Goal: Transaction & Acquisition: Purchase product/service

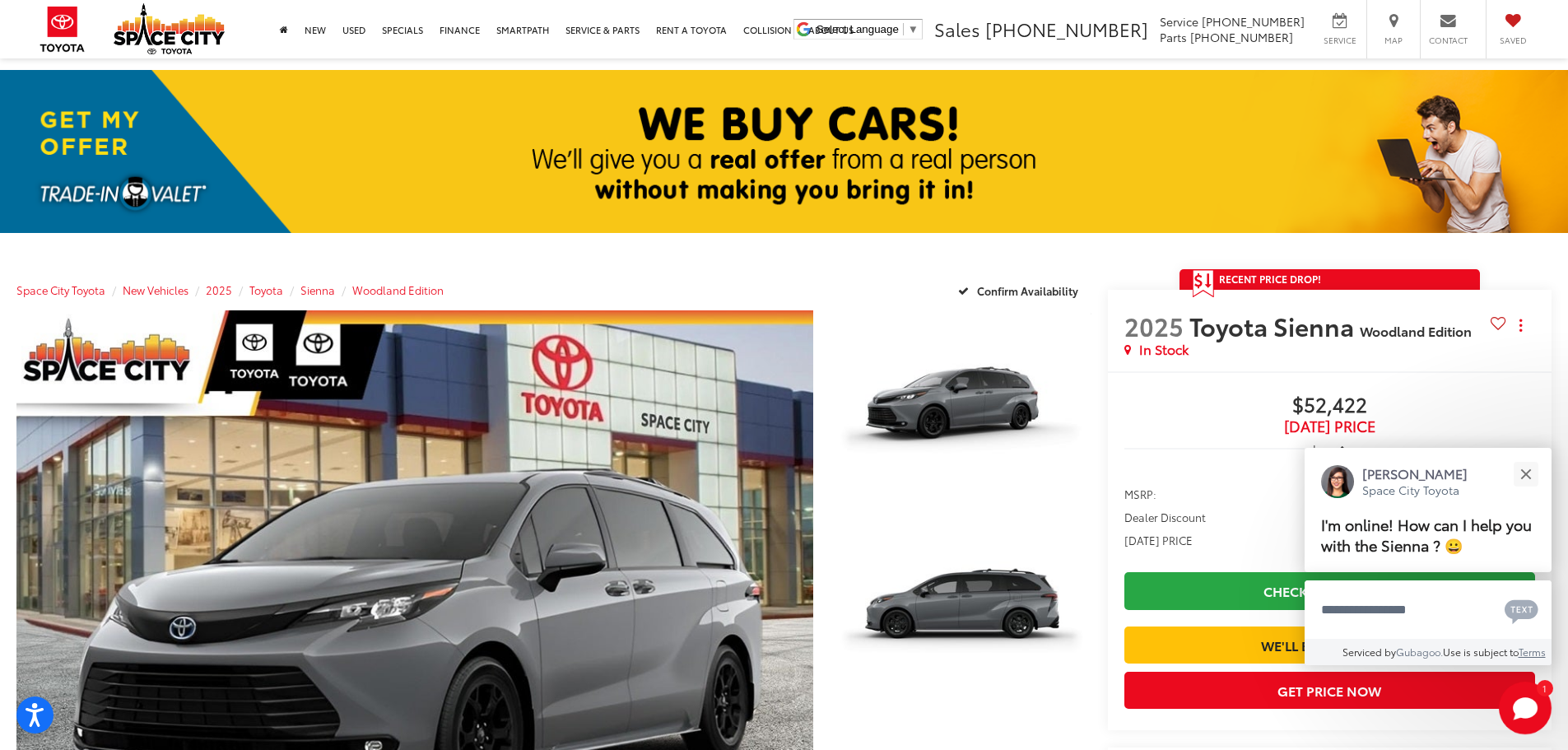
scroll to position [165, 0]
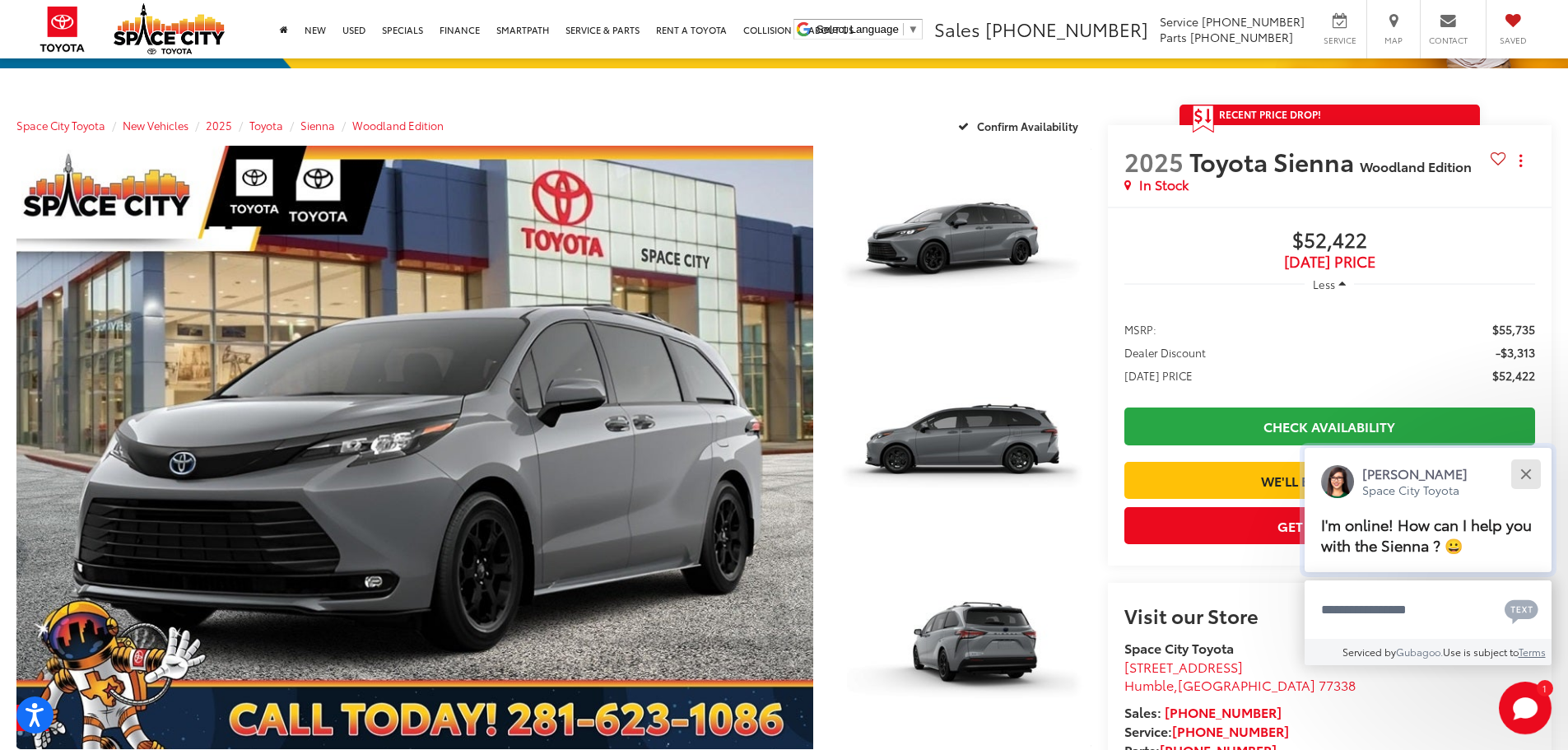
click at [1527, 476] on div "Close" at bounding box center [1525, 474] width 11 height 11
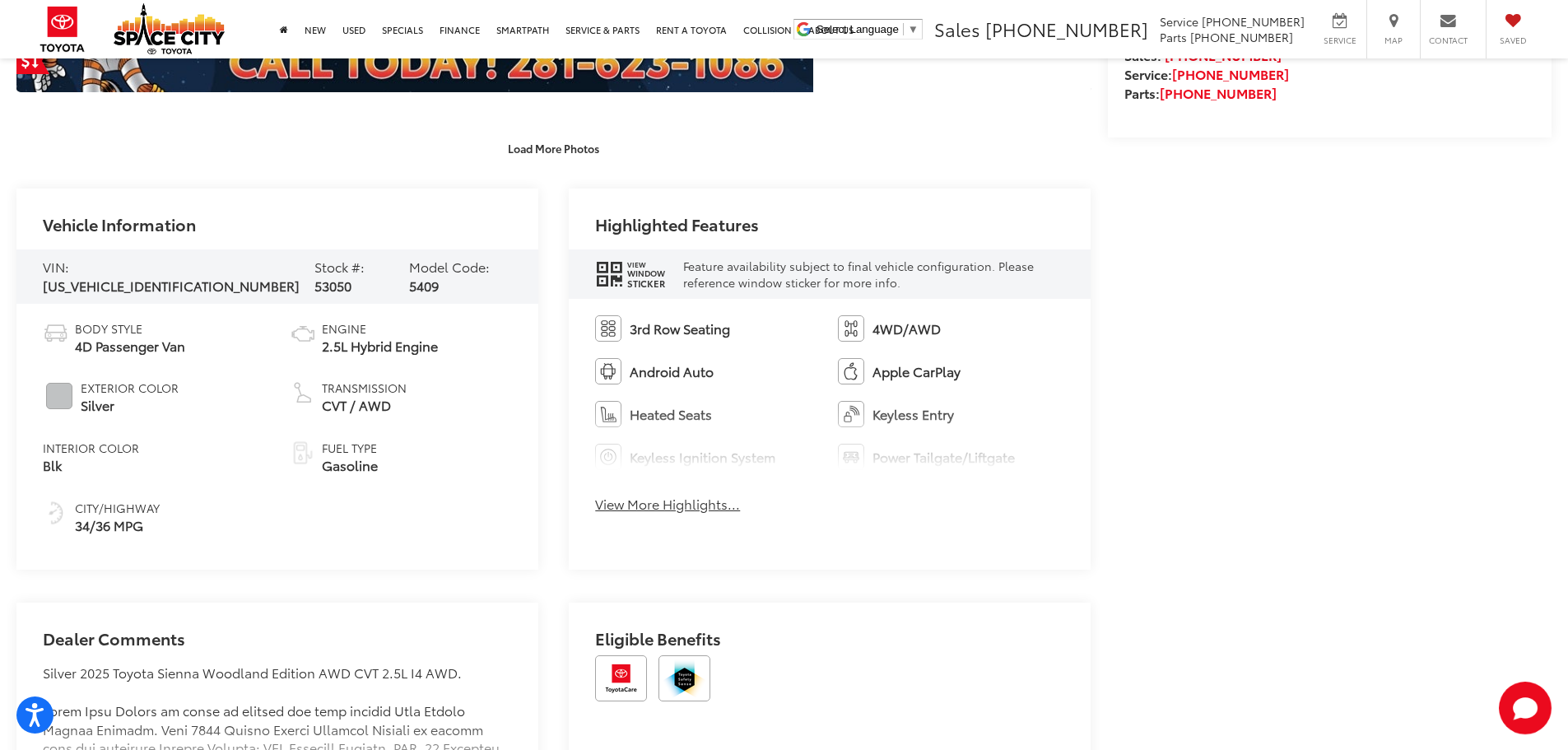
scroll to position [823, 0]
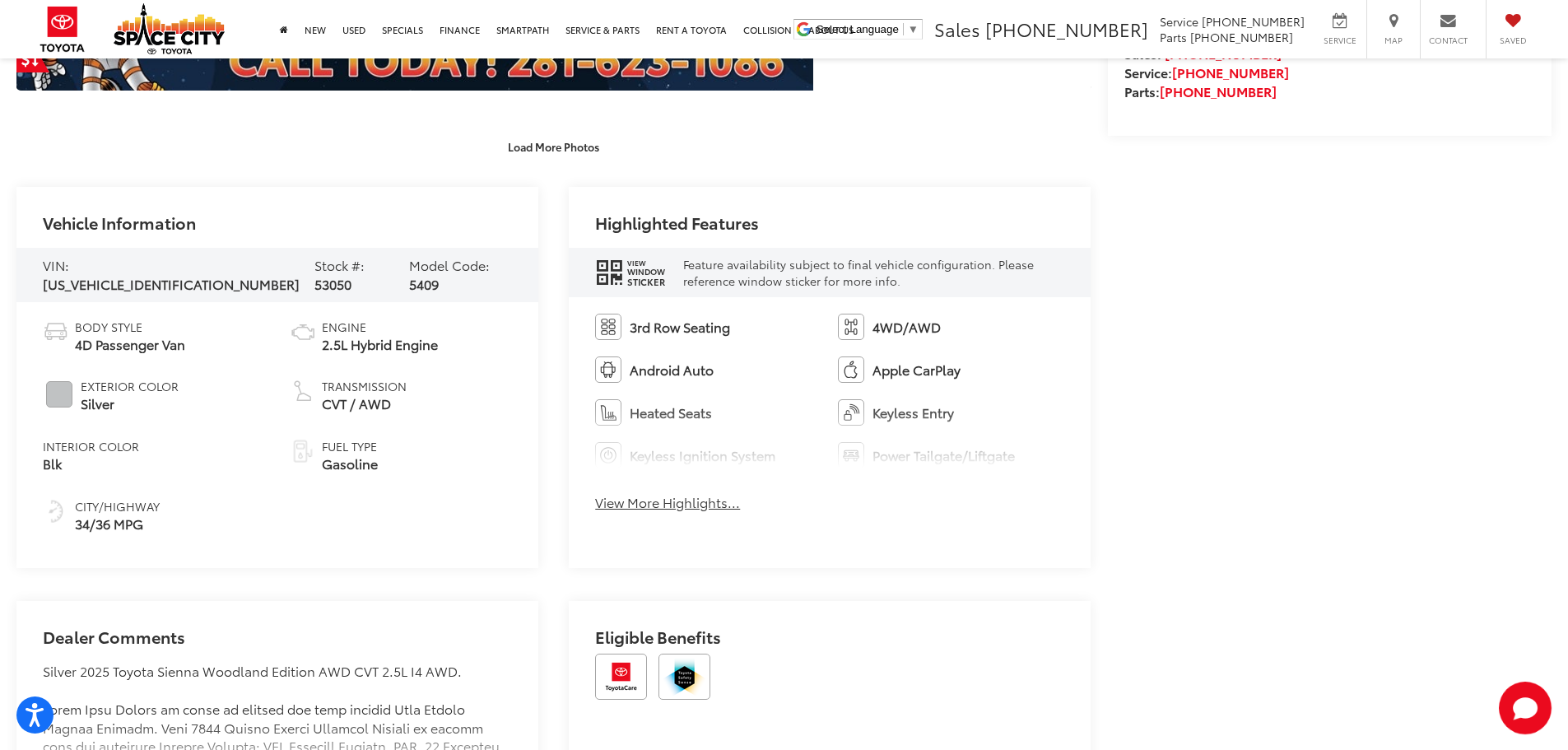
click at [688, 508] on button "View More Highlights..." at bounding box center [668, 503] width 145 height 19
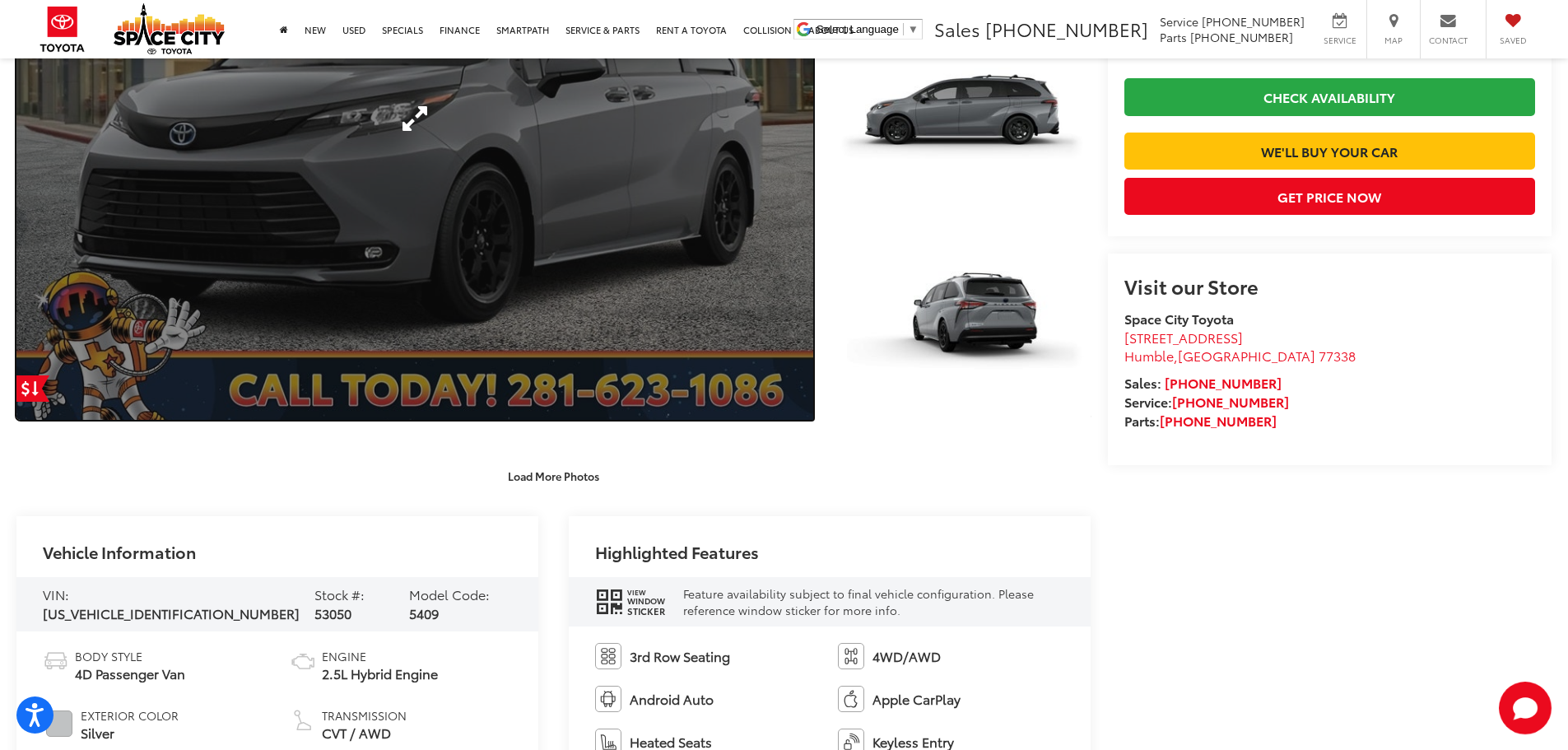
click at [785, 336] on link "Expand Photo 0" at bounding box center [414, 117] width 797 height 602
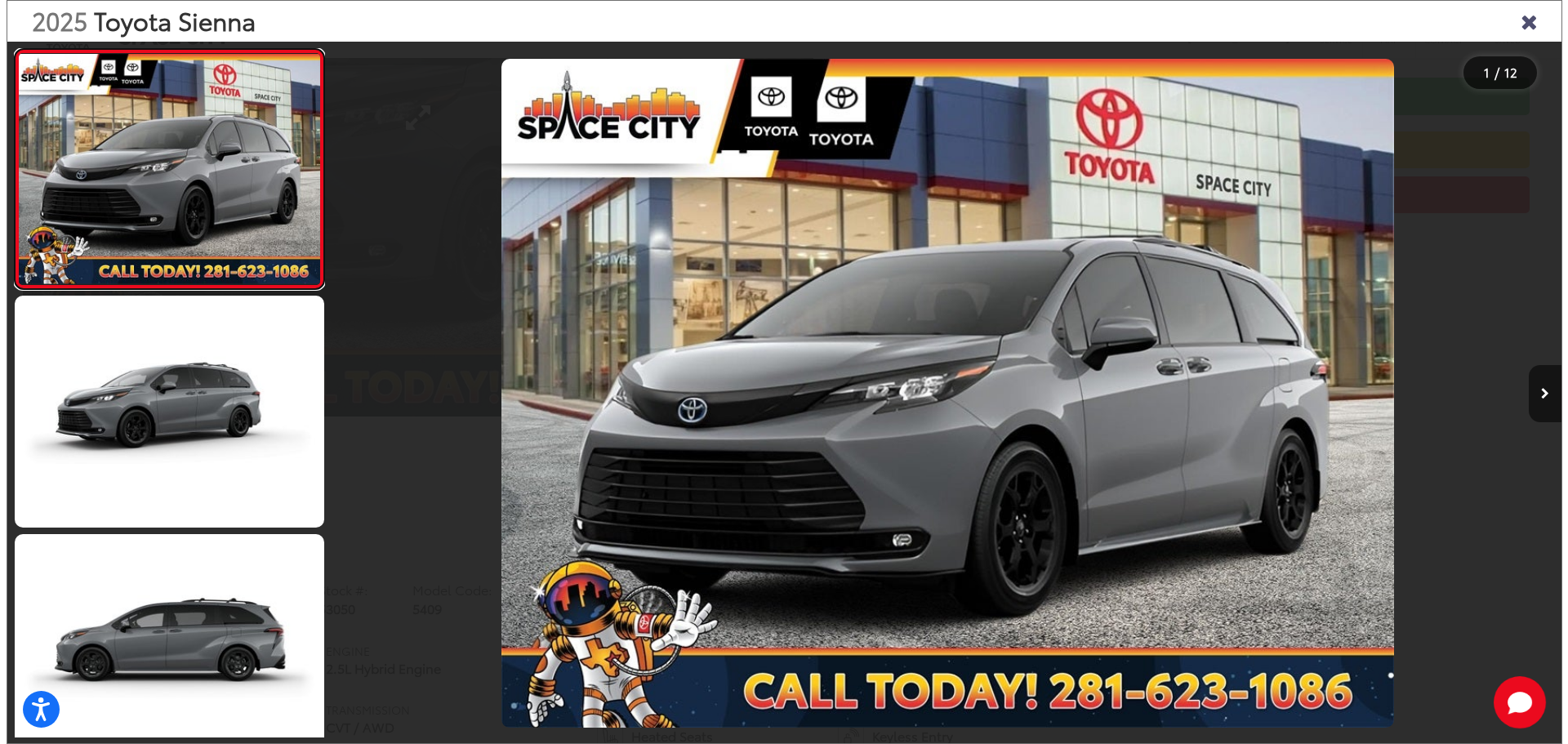
scroll to position [495, 0]
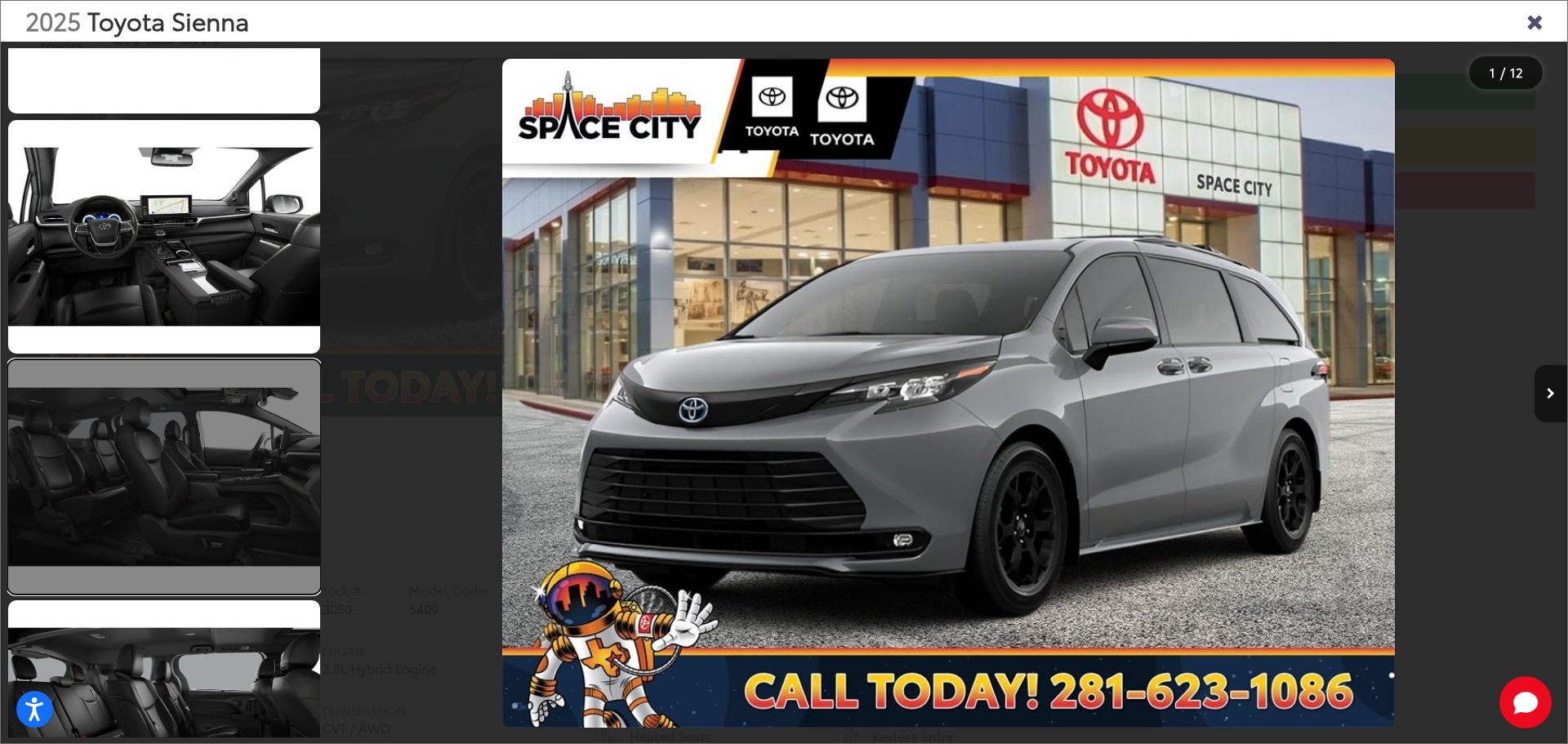
click at [219, 552] on link at bounding box center [165, 477] width 312 height 234
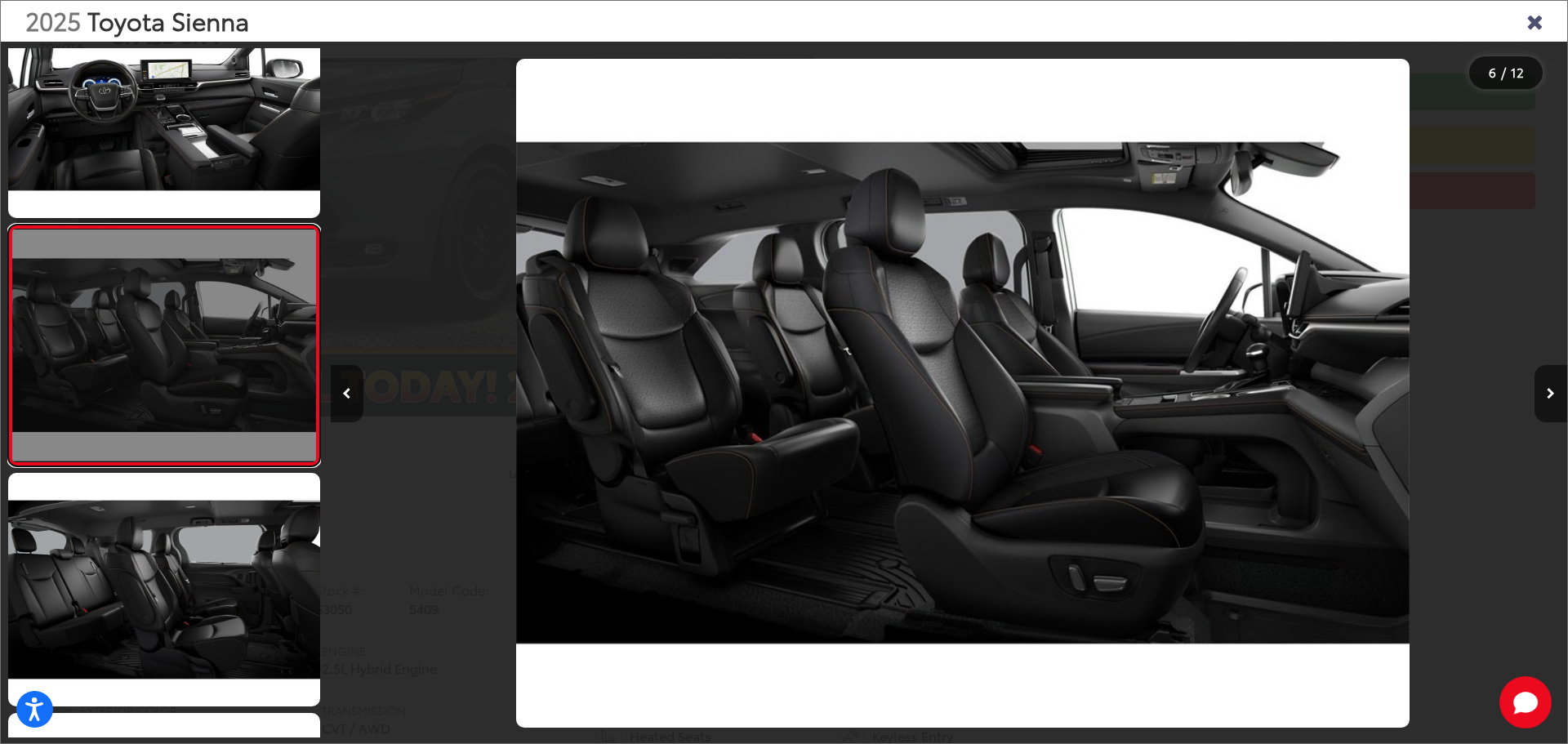
scroll to position [0, 6184]
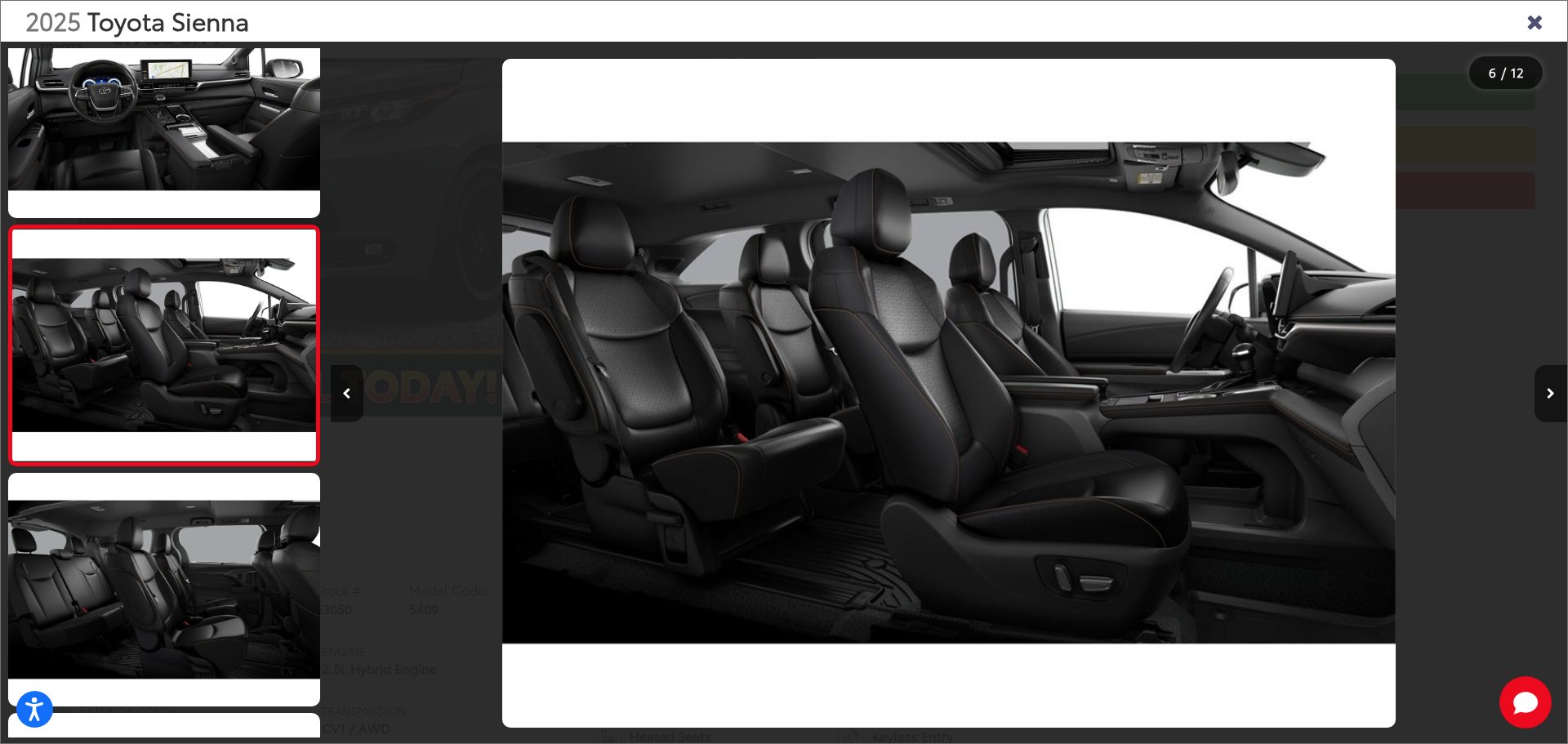
click at [1538, 27] on icon "Close gallery" at bounding box center [1534, 20] width 16 height 21
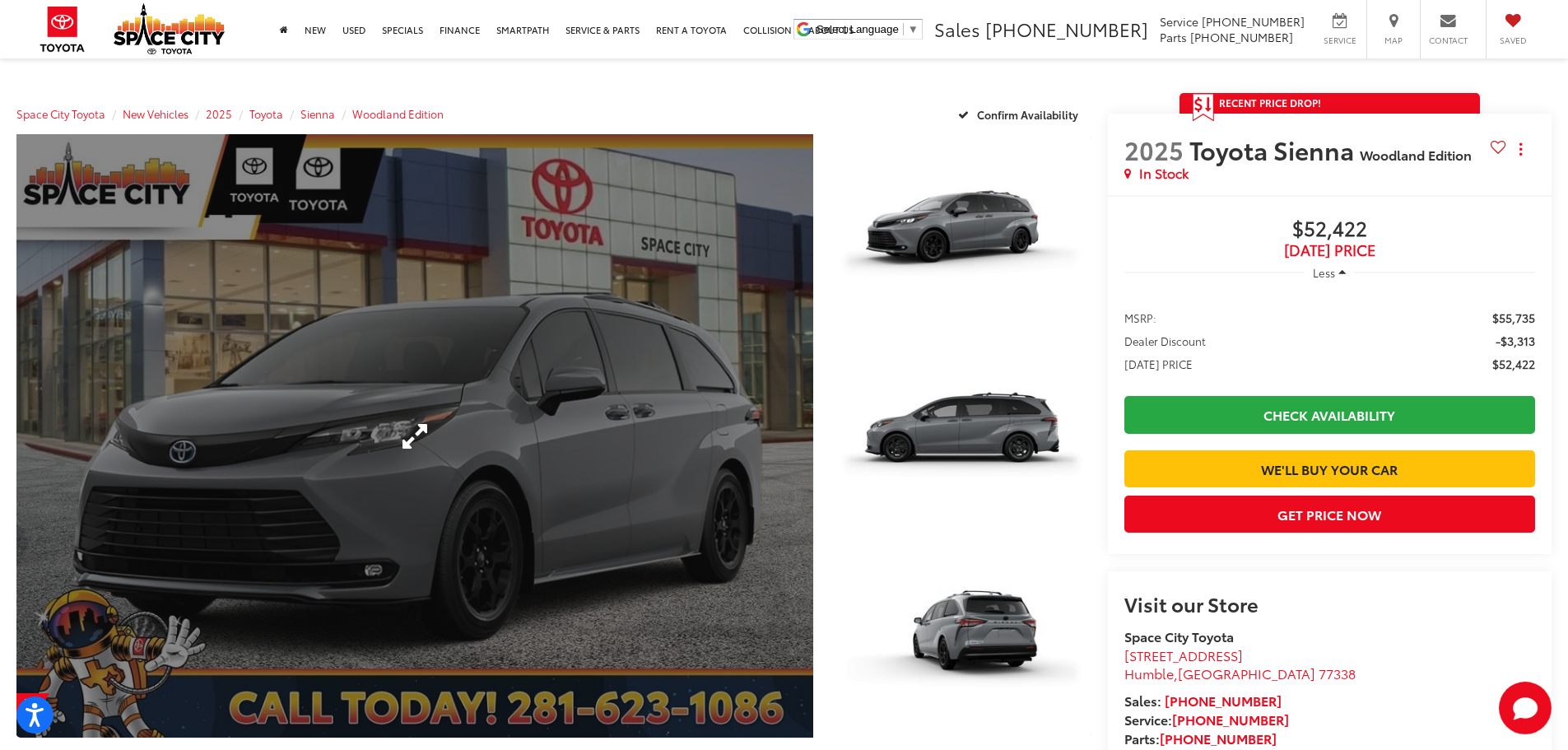
scroll to position [165, 0]
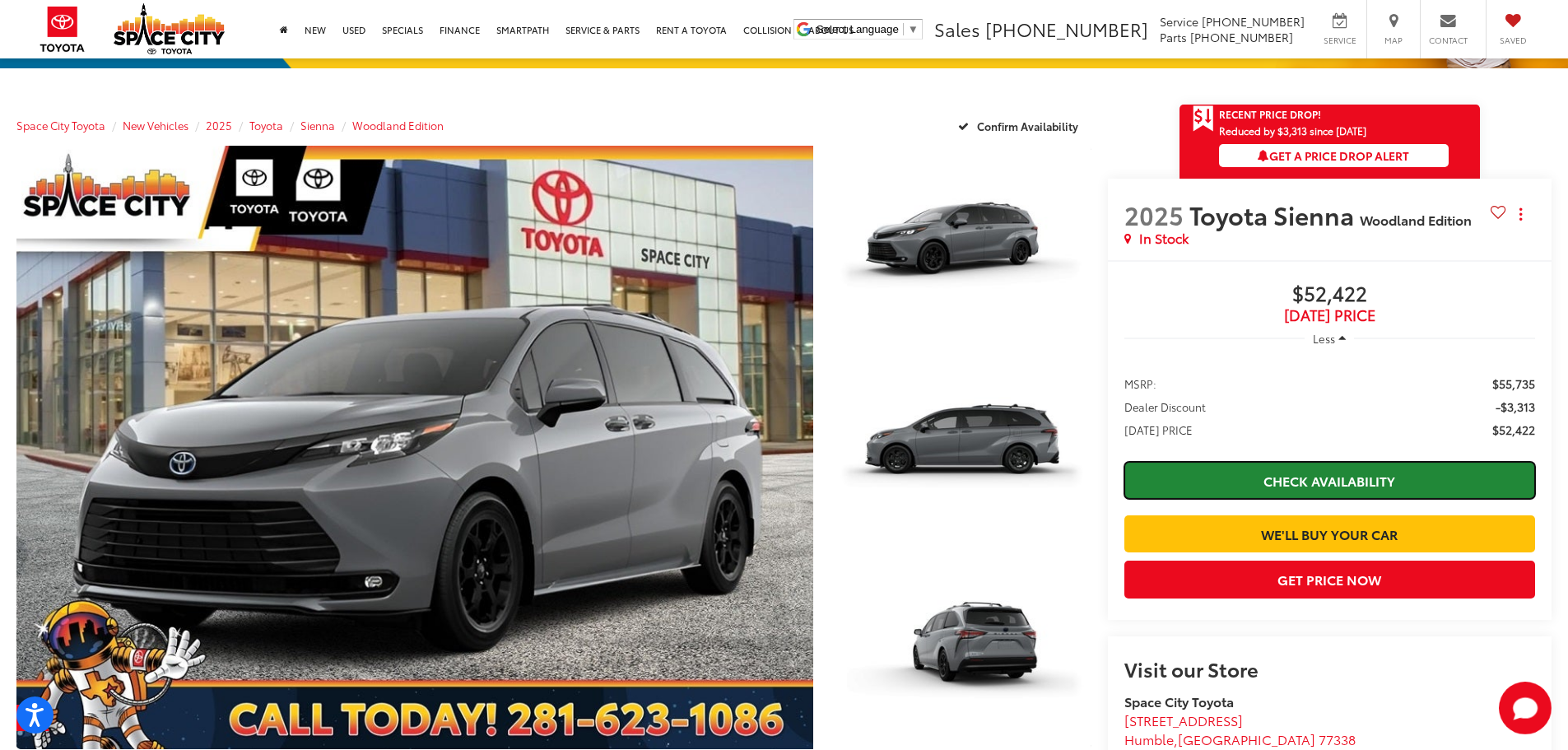
click at [1373, 477] on link "Check Availability" at bounding box center [1329, 480] width 411 height 37
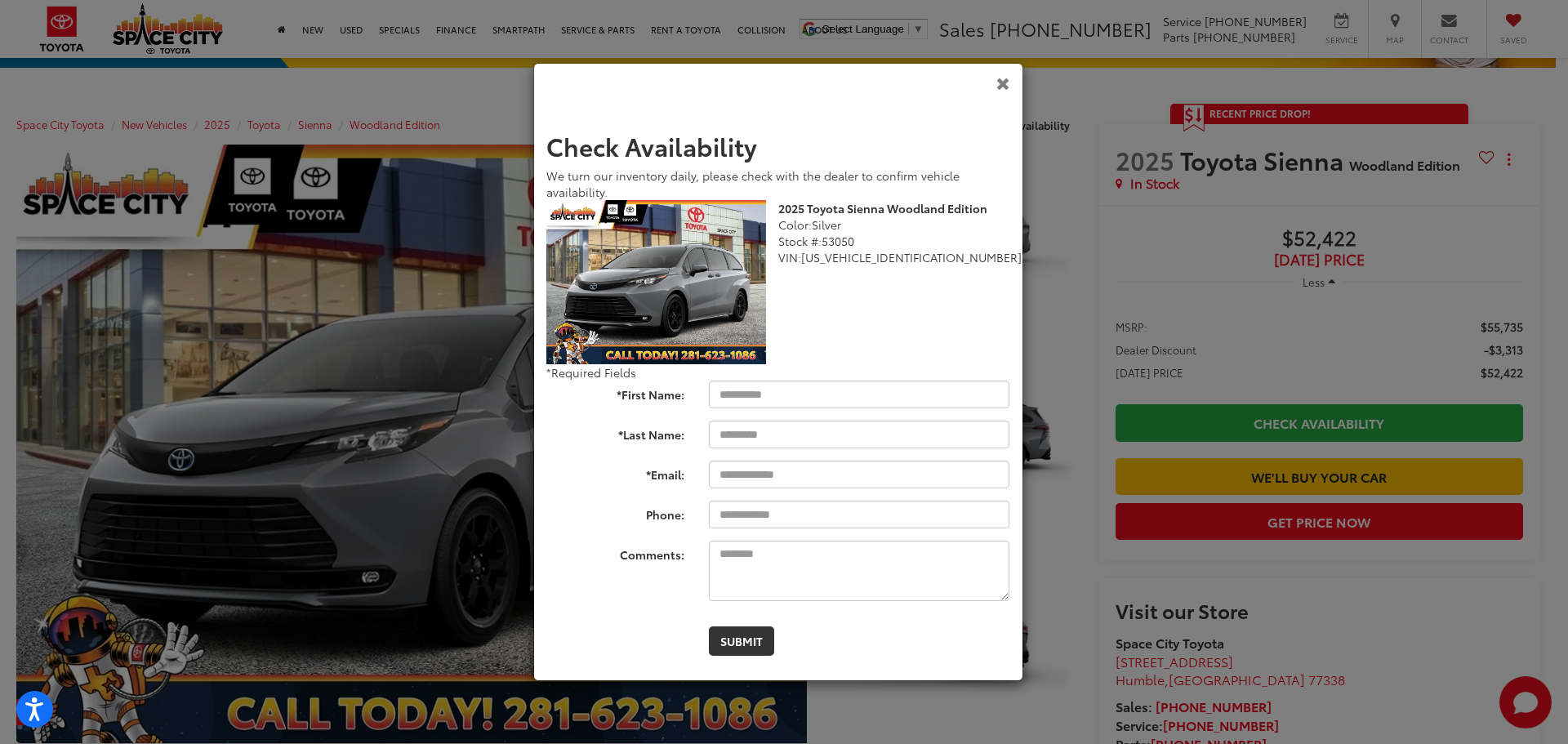
click at [1002, 89] on icon "Close" at bounding box center [1003, 83] width 14 height 17
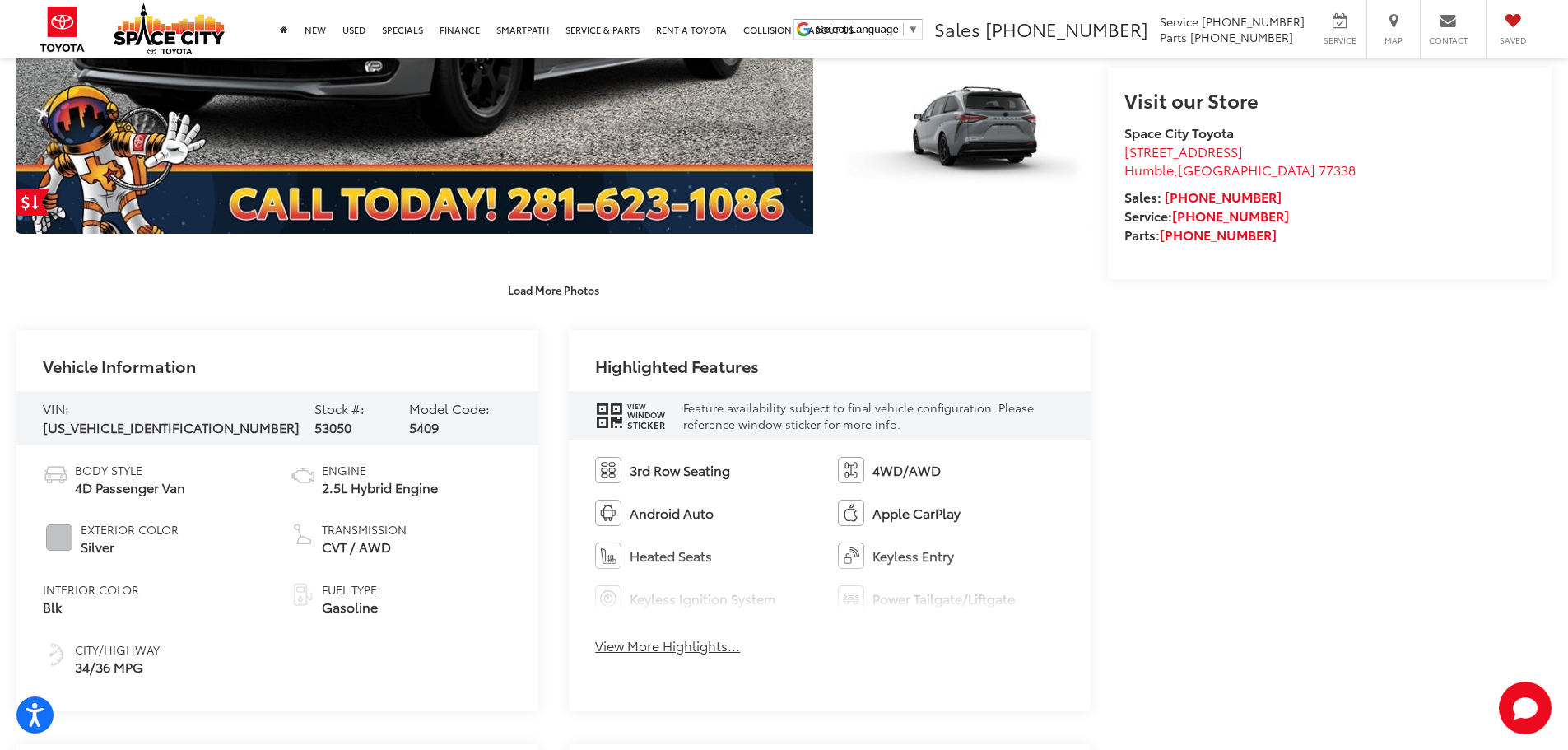
scroll to position [82, 0]
